Goal: Find specific page/section: Locate a particular part of the current website

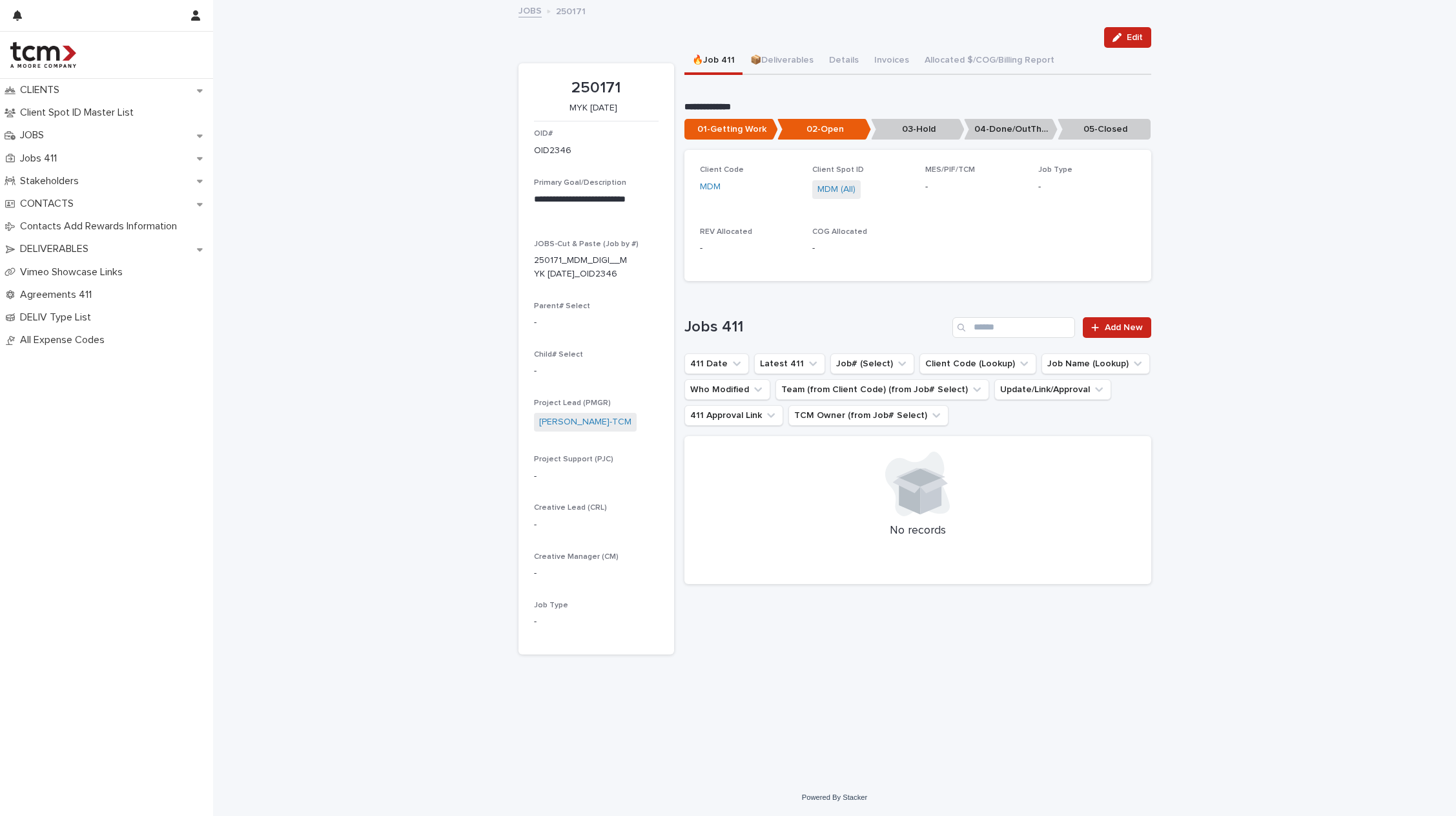
click at [599, 162] on div "OID# OID2346" at bounding box center [596, 148] width 124 height 38
click at [533, 7] on link "JOBS" at bounding box center [530, 10] width 23 height 15
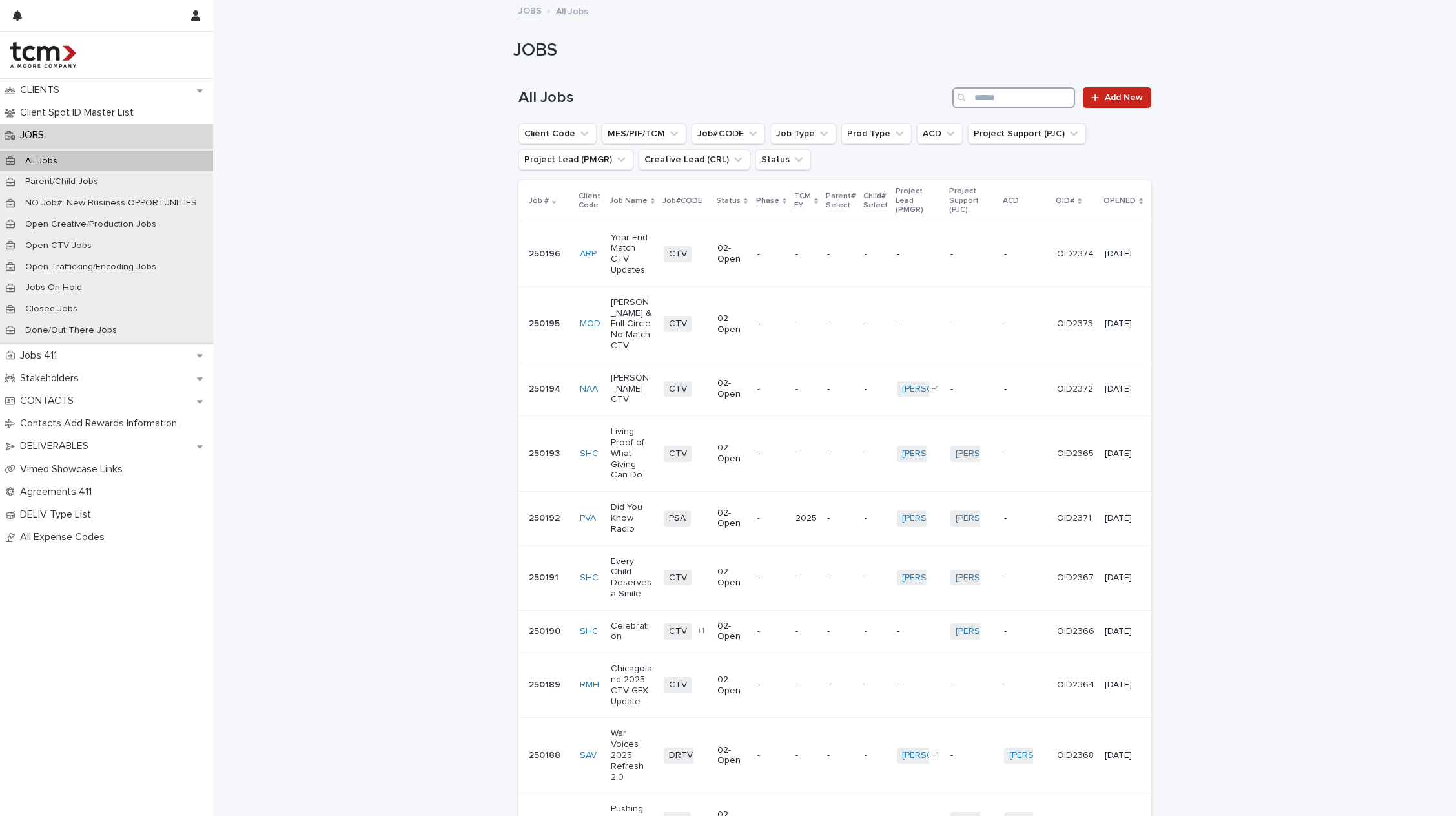
click at [1022, 104] on input "Search" at bounding box center [1014, 97] width 123 height 21
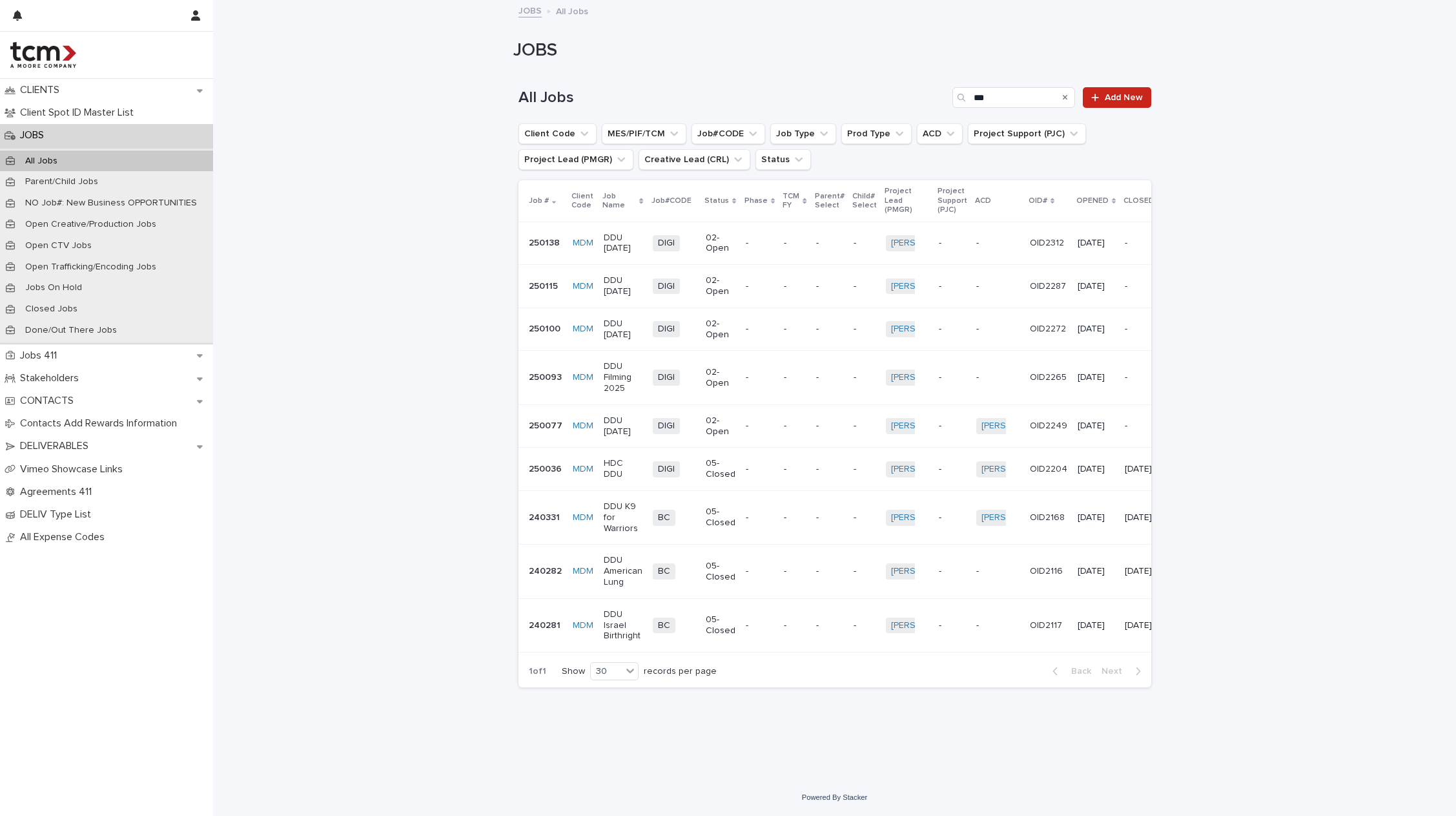
click at [1079, 205] on p "OPENED" at bounding box center [1092, 200] width 32 height 14
click at [1082, 205] on p "OPENED" at bounding box center [1092, 200] width 32 height 14
click at [339, 259] on div "Loading... Saving… Loading... Saving… All Jobs *** Add New Client Code MES/PIF/…" at bounding box center [834, 420] width 1243 height 717
drag, startPoint x: 1016, startPoint y: 93, endPoint x: 779, endPoint y: 75, distance: 237.7
click at [779, 75] on div "All Jobs *** Add New" at bounding box center [835, 92] width 633 height 62
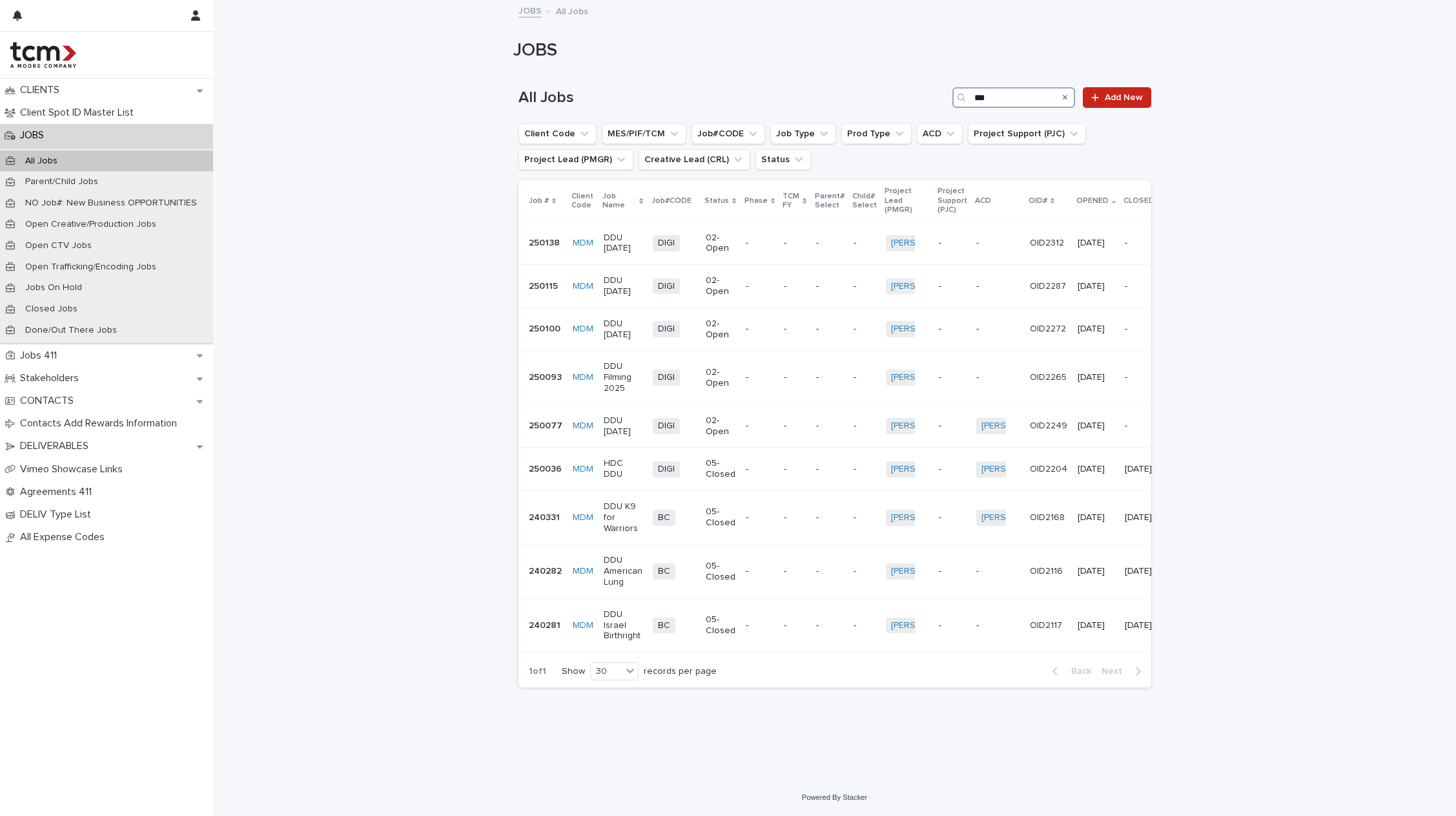
paste input "***"
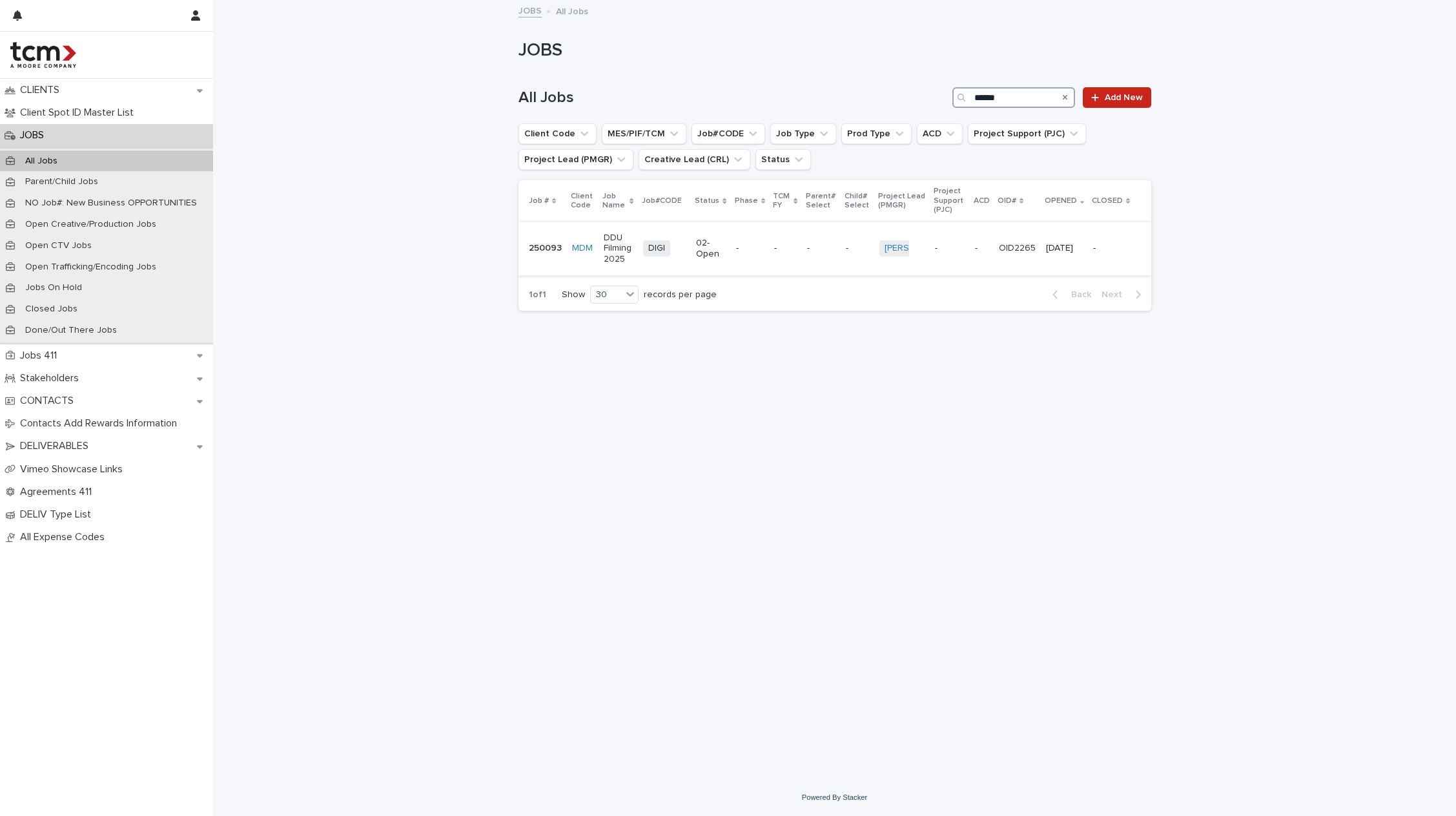
type input "******"
click at [706, 247] on p "02-Open" at bounding box center [711, 249] width 30 height 22
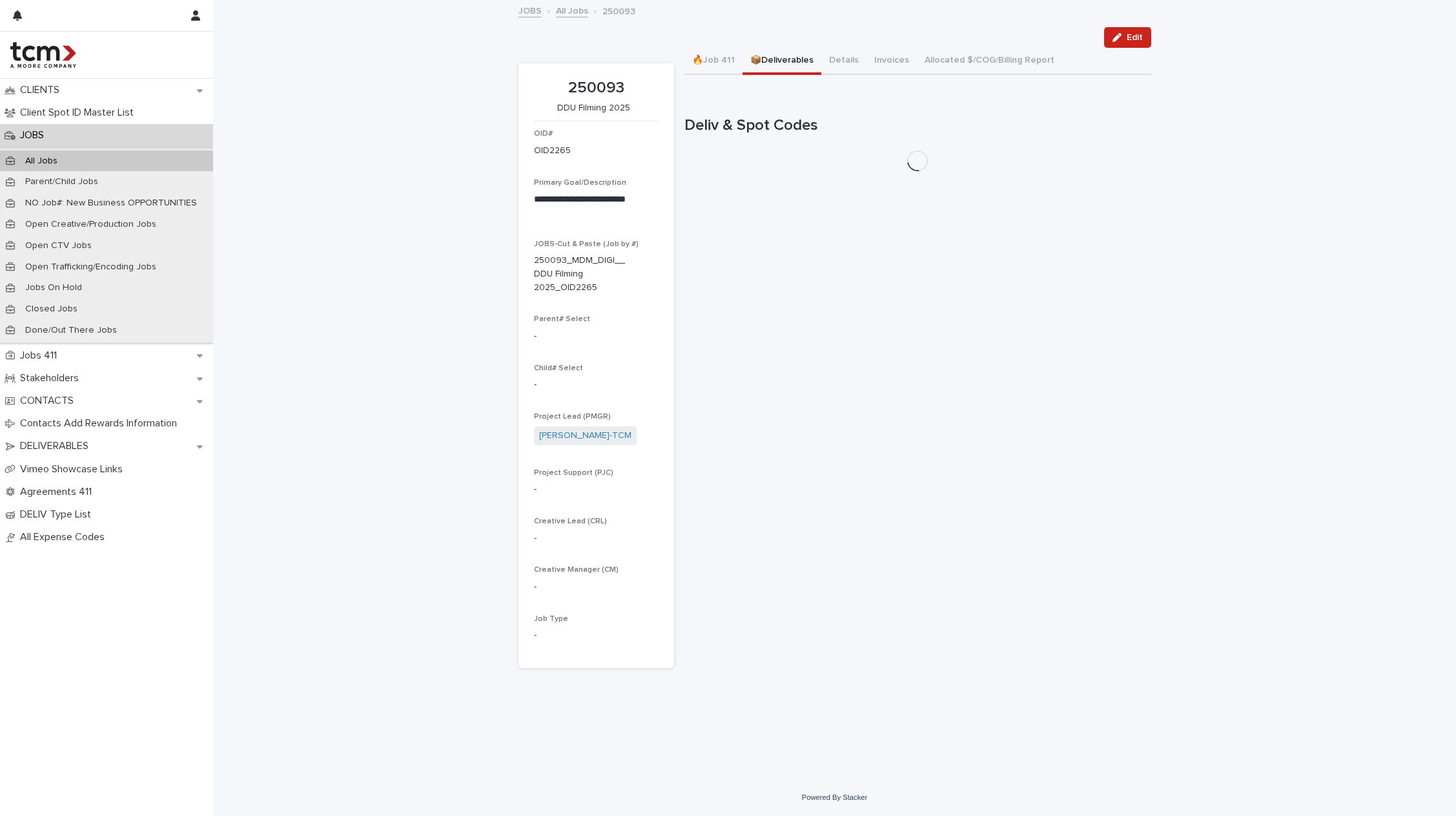
click at [777, 57] on button "📦Deliverables" at bounding box center [782, 61] width 79 height 27
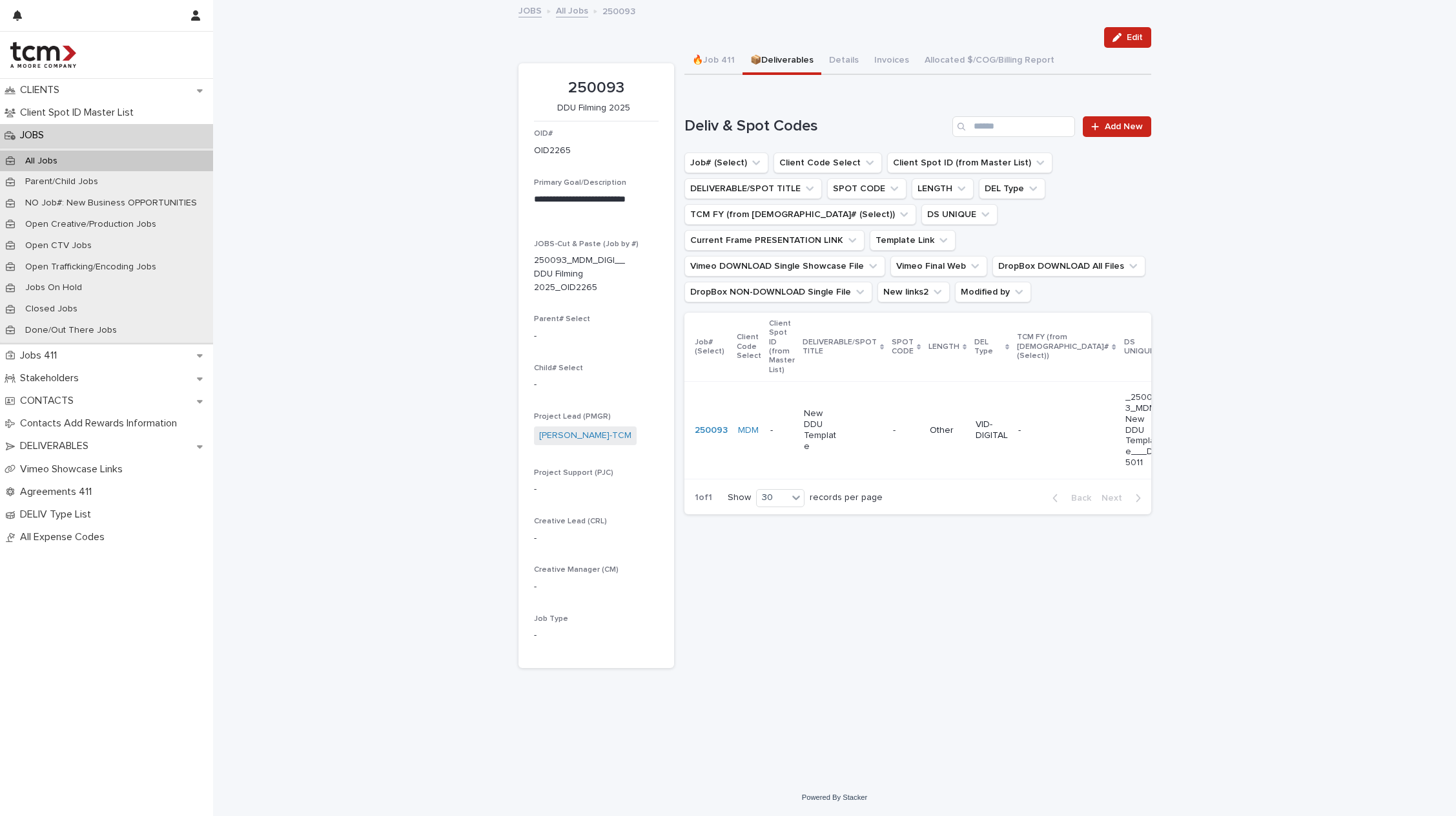
click at [826, 430] on p "New DDU Template" at bounding box center [823, 430] width 38 height 43
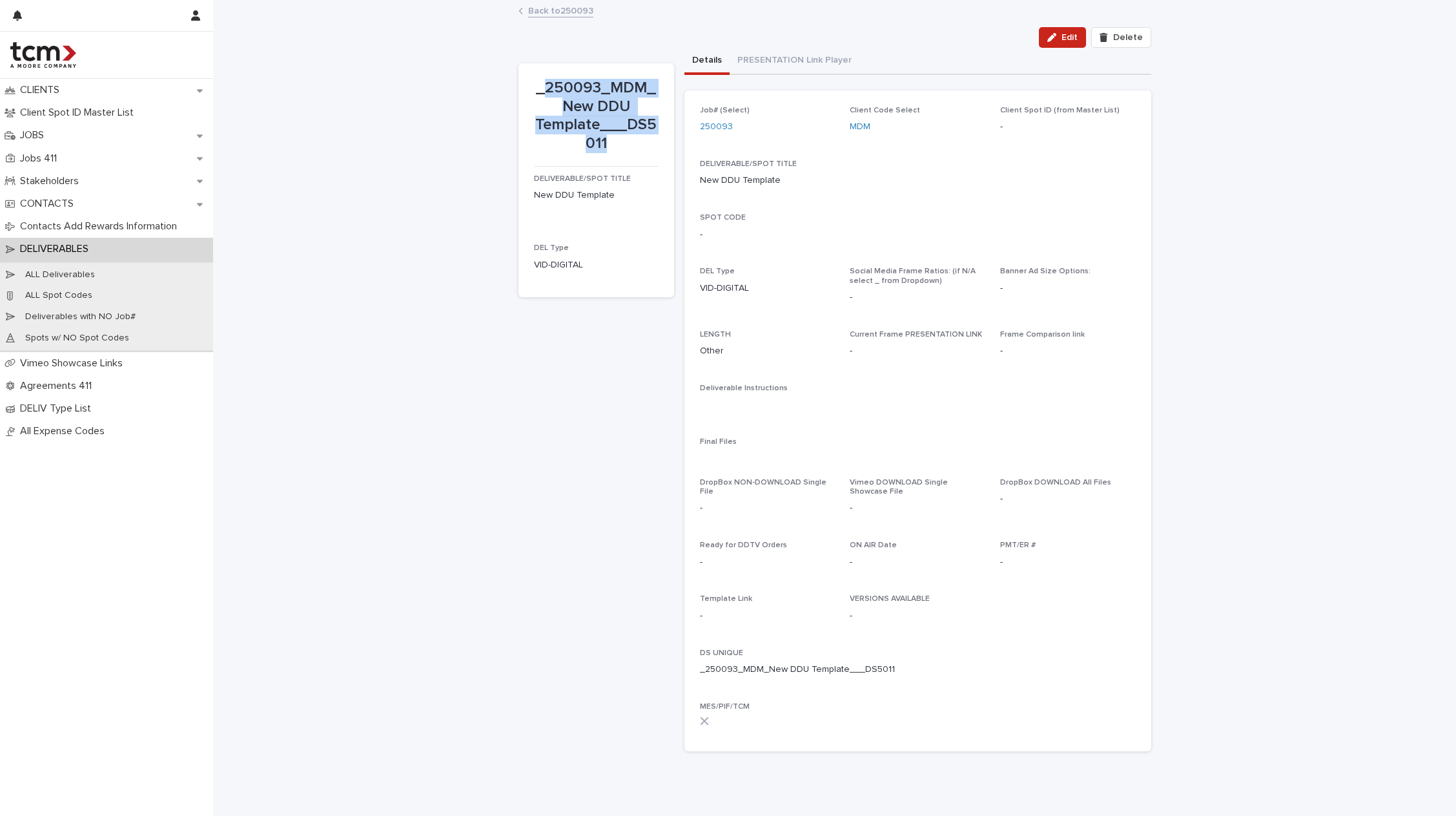
drag, startPoint x: 543, startPoint y: 84, endPoint x: 614, endPoint y: 139, distance: 89.8
click at [614, 139] on p "_250093_MDM_New DDU Template___DS5011" at bounding box center [596, 116] width 124 height 75
copy p "250093_MDM_New DDU Template___DS5011"
click at [566, 59] on div "_250093_MDM_New DDU Template___DS5011 DELIVERABLE/SPOT TITLE New DDU Template D…" at bounding box center [835, 405] width 633 height 714
click at [567, 13] on link "Back to 250093" at bounding box center [561, 10] width 65 height 15
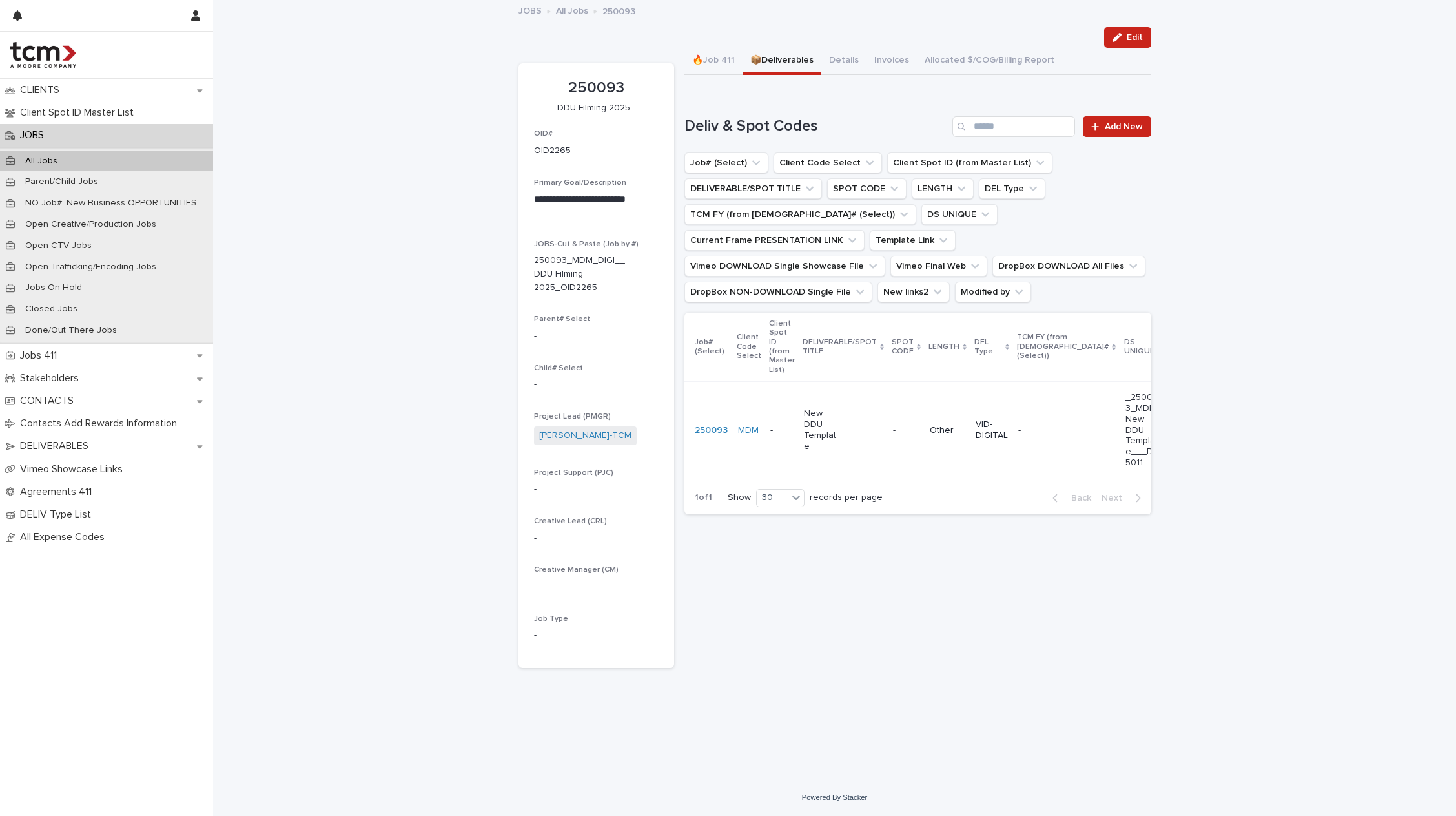
click at [850, 413] on div "New DDU Template" at bounding box center [843, 430] width 79 height 54
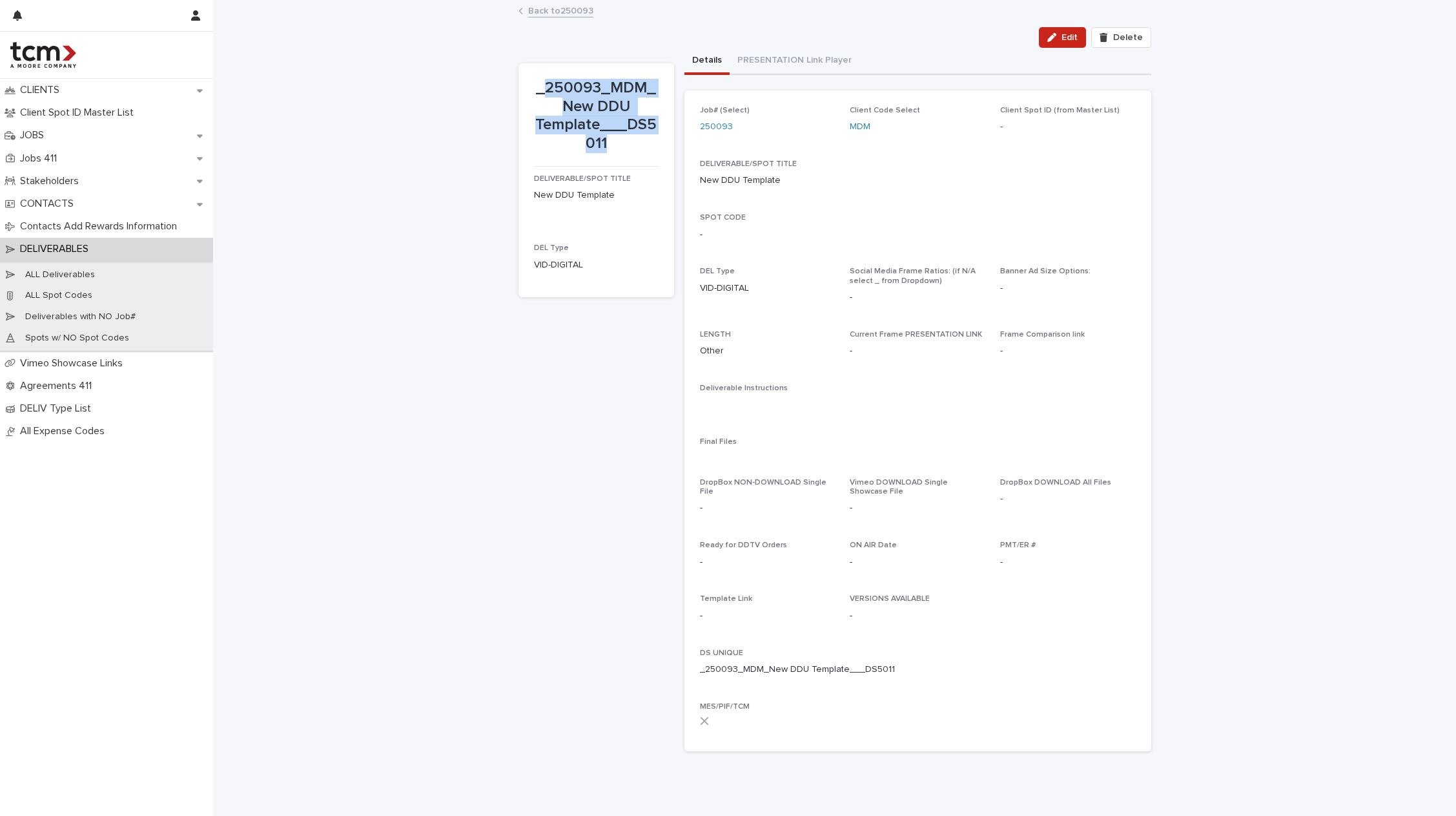
drag, startPoint x: 543, startPoint y: 86, endPoint x: 604, endPoint y: 149, distance: 87.7
click at [604, 149] on p "_250093_MDM_New DDU Template___DS5011" at bounding box center [596, 116] width 124 height 75
copy p "250093_MDM_New DDU Template___DS5011"
click at [557, 7] on link "Back to 250093" at bounding box center [561, 10] width 65 height 15
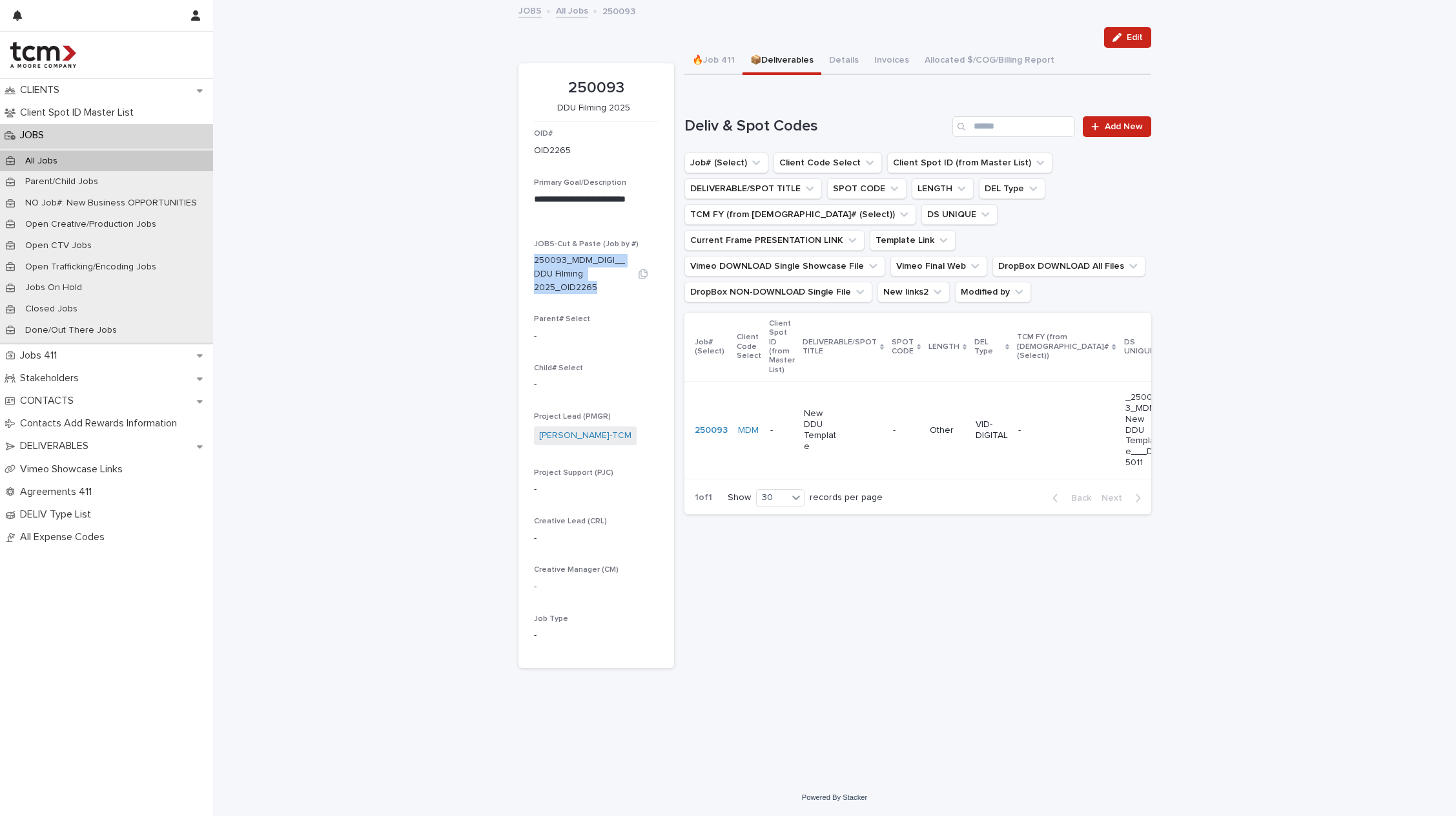
drag, startPoint x: 532, startPoint y: 254, endPoint x: 595, endPoint y: 287, distance: 71.1
click at [595, 287] on section "**********" at bounding box center [596, 365] width 156 height 605
copy p "250093_MDM_DIGI__DDU Filming 2025_OID2265"
click at [834, 445] on div "New DDU Template" at bounding box center [843, 430] width 79 height 54
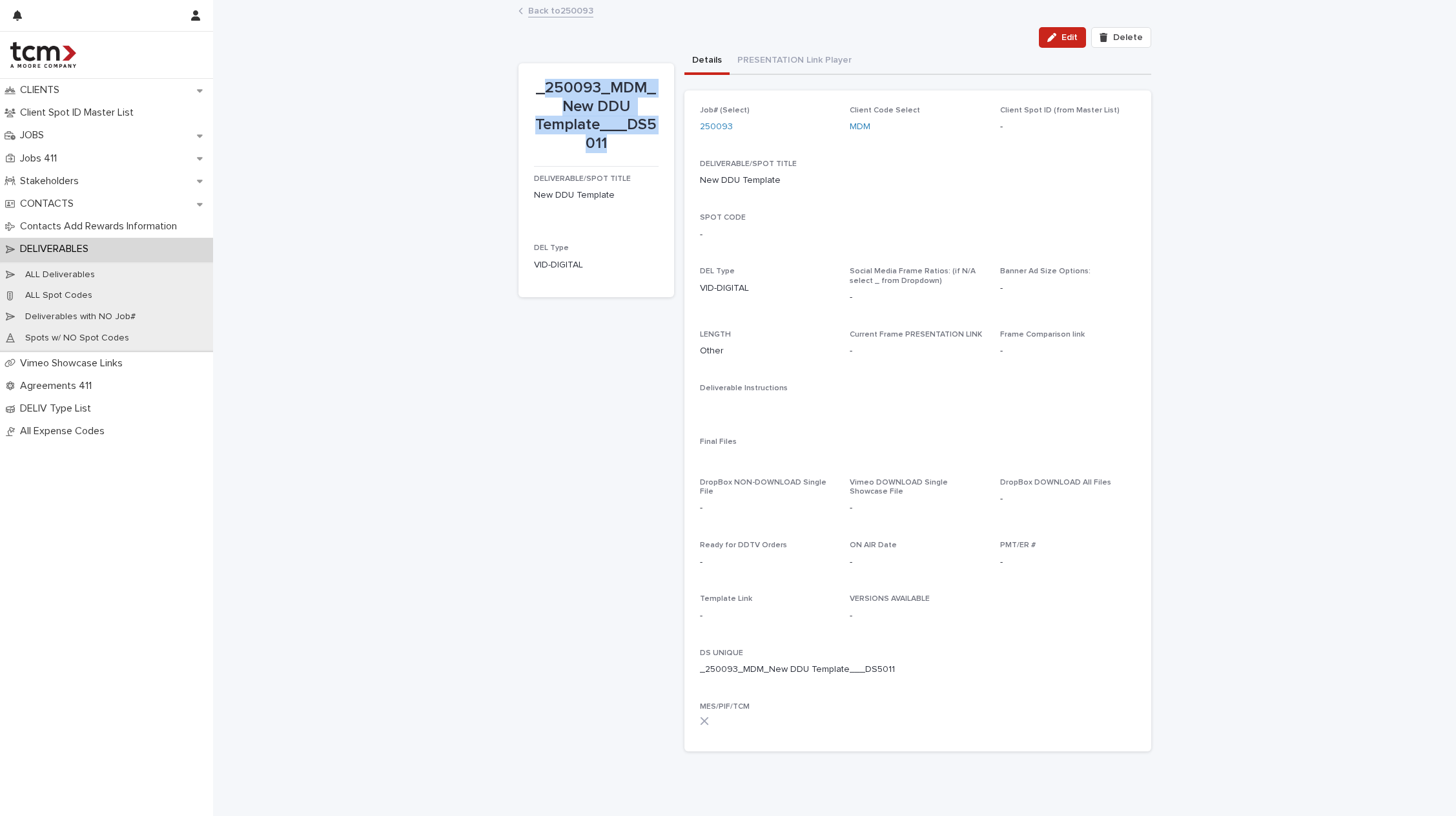
drag, startPoint x: 542, startPoint y: 84, endPoint x: 605, endPoint y: 142, distance: 85.6
click at [605, 142] on p "_250093_MDM_New DDU Template___DS5011" at bounding box center [596, 116] width 124 height 75
click at [562, 128] on p "_250093_MDM_New DDU Template___DS5011" at bounding box center [596, 116] width 124 height 75
